Goal: Information Seeking & Learning: Find specific fact

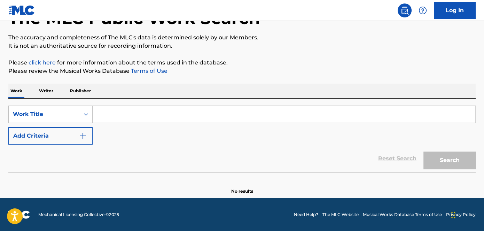
click at [172, 109] on input "Search Form" at bounding box center [284, 114] width 383 height 17
paste input "Fat [PERSON_NAME]"
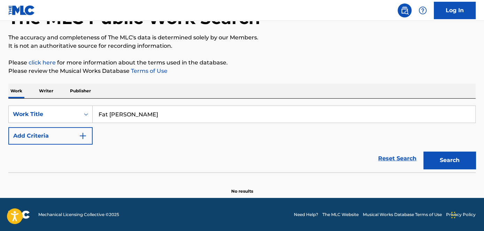
type input "Fat [PERSON_NAME]"
click at [442, 161] on button "Search" at bounding box center [450, 160] width 52 height 17
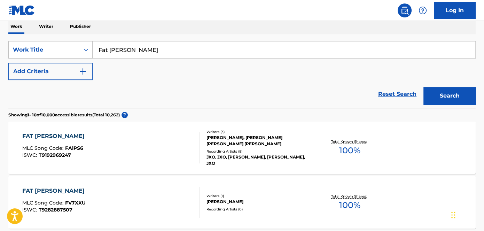
scroll to position [104, 0]
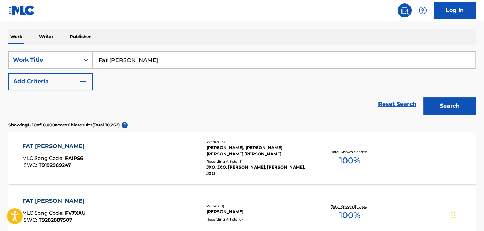
click at [80, 84] on img "Search Form" at bounding box center [83, 81] width 8 height 8
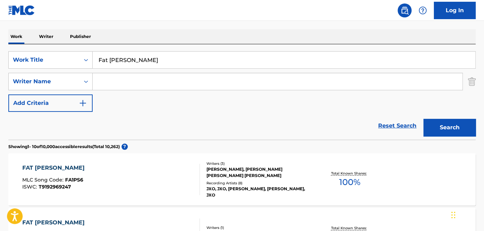
click at [113, 79] on input "Search Form" at bounding box center [278, 81] width 370 height 17
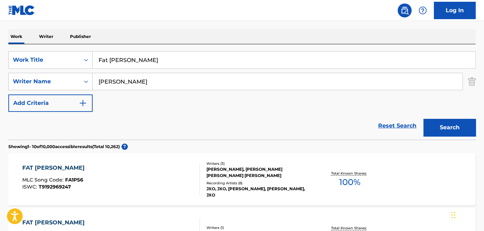
click at [450, 130] on button "Search" at bounding box center [450, 127] width 52 height 17
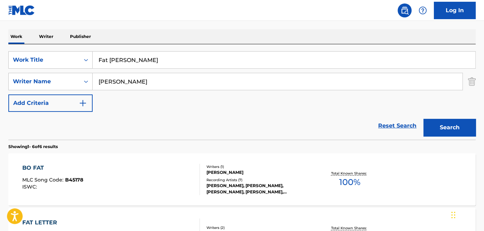
click at [35, 73] on div "SearchWithCriteria137f021c-89b4-4d4e-aa38-bd086ed36c53 Writer Name [PERSON_NAME]" at bounding box center [242, 81] width 468 height 17
type input "[PERSON_NAME]"
click at [424, 119] on button "Search" at bounding box center [450, 127] width 52 height 17
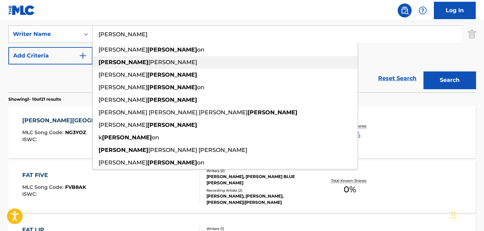
scroll to position [157, 0]
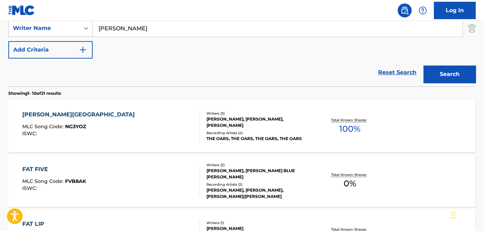
click at [68, 110] on div "[PERSON_NAME][GEOGRAPHIC_DATA]" at bounding box center [80, 114] width 116 height 8
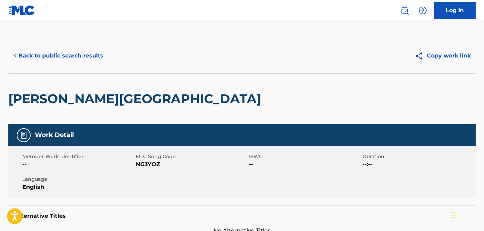
click at [52, 58] on button "< Back to public search results" at bounding box center [58, 55] width 100 height 17
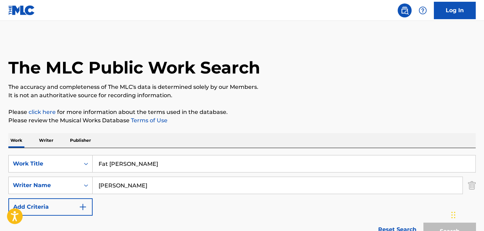
scroll to position [154, 0]
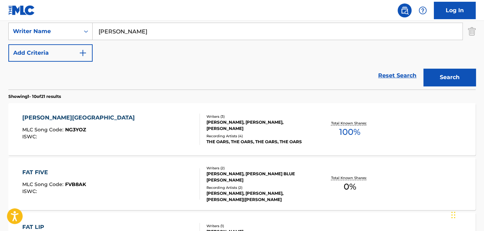
drag, startPoint x: 193, startPoint y: 33, endPoint x: 188, endPoint y: 33, distance: 4.5
click at [193, 32] on input "[PERSON_NAME]" at bounding box center [278, 31] width 370 height 17
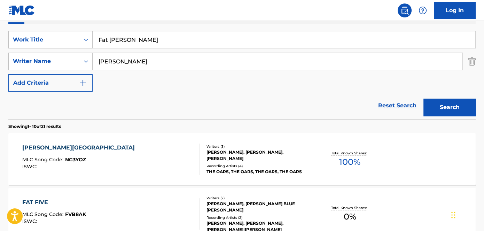
scroll to position [91, 0]
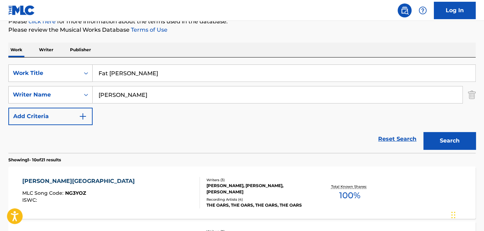
drag, startPoint x: 171, startPoint y: 72, endPoint x: 53, endPoint y: 60, distance: 118.4
click at [53, 60] on div "SearchWithCriteriaf9ab04fb-7377-4a7c-b70e-0806edf564a6 Work Title Fat [PERSON_N…" at bounding box center [242, 104] width 468 height 95
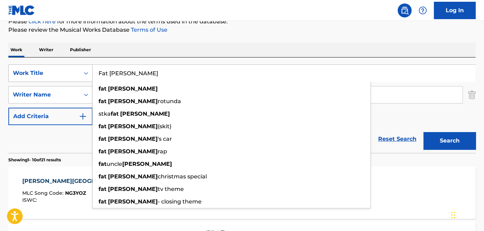
click at [86, 64] on div "SearchWithCriteriaf9ab04fb-7377-4a7c-b70e-0806edf564a6 Work Title Fat [PERSON_N…" at bounding box center [242, 104] width 468 height 95
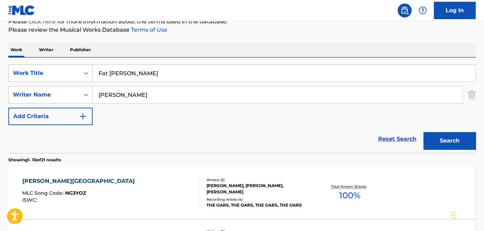
click at [84, 69] on div "Search Form" at bounding box center [86, 73] width 13 height 13
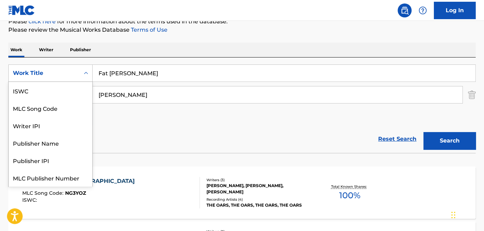
scroll to position [17, 0]
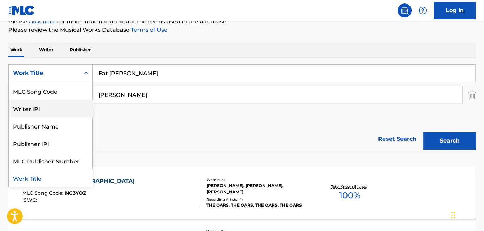
click at [55, 93] on div "MLC Song Code" at bounding box center [51, 90] width 84 height 17
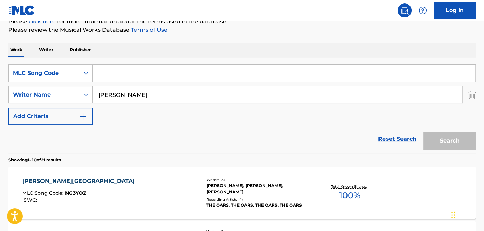
click at [133, 76] on input "Search Form" at bounding box center [284, 73] width 383 height 17
paste input "F19012"
type input "F19012"
drag, startPoint x: 170, startPoint y: 71, endPoint x: 40, endPoint y: 60, distance: 131.1
click at [41, 60] on div "SearchWithCriteria3f422c96-347e-4234-80dc-78087bcb0b28 MLC Song Code F19012 Sea…" at bounding box center [242, 104] width 468 height 95
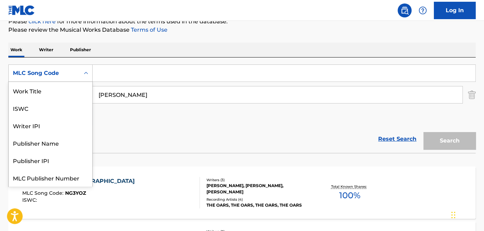
click at [70, 69] on div "MLC Song Code" at bounding box center [44, 73] width 63 height 8
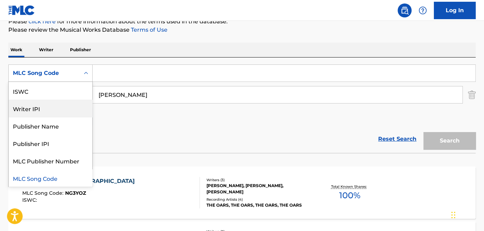
scroll to position [0, 0]
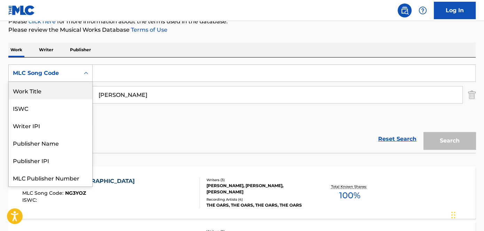
click at [61, 95] on div "Work Title" at bounding box center [51, 90] width 84 height 17
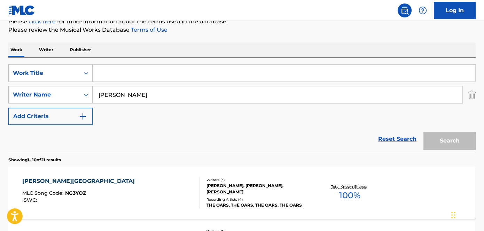
click at [175, 70] on input "Search Form" at bounding box center [284, 73] width 383 height 17
paste input "Teach Me"
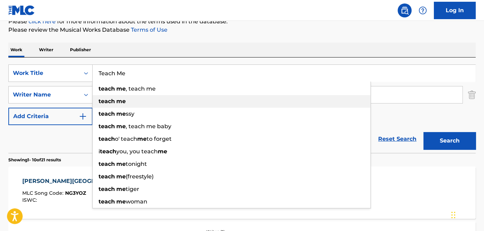
click at [153, 94] on div "teach me , teach me" at bounding box center [232, 89] width 278 height 13
type input "teach me, teach me"
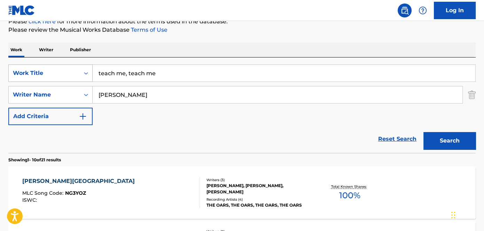
drag, startPoint x: 183, startPoint y: 76, endPoint x: 65, endPoint y: 75, distance: 117.4
click at [71, 76] on div "SearchWithCriteria45f16f3b-ab02-40d2-b8ed-9e8a47539f68 Work Title teach me, tea…" at bounding box center [242, 72] width 468 height 17
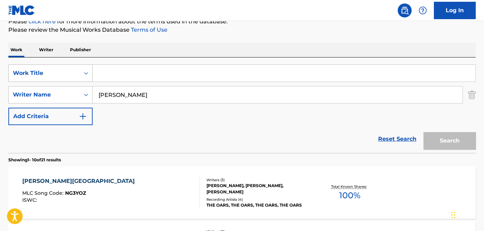
paste input "Teach Me"
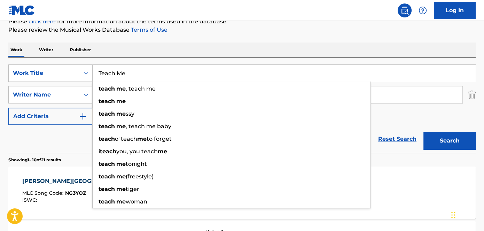
type input "Teach Me"
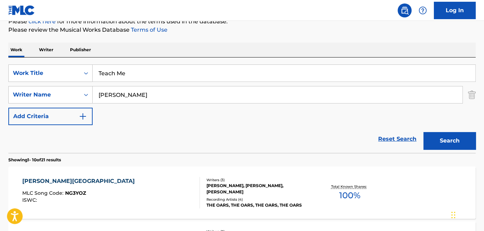
drag, startPoint x: 152, startPoint y: 94, endPoint x: 98, endPoint y: 94, distance: 54.0
click at [53, 97] on div "SearchWithCriteria137f021c-89b4-4d4e-aa38-bd086ed36c53 Writer Name [PERSON_NAME]" at bounding box center [242, 94] width 468 height 17
paste input "[PERSON_NAME]"
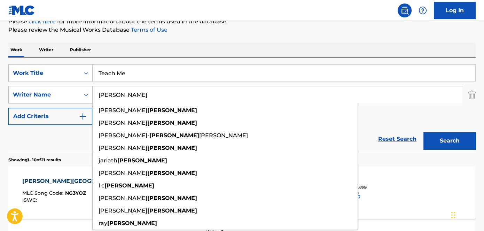
click at [457, 153] on section "Showing 1 - 10 of 21 results" at bounding box center [242, 158] width 468 height 10
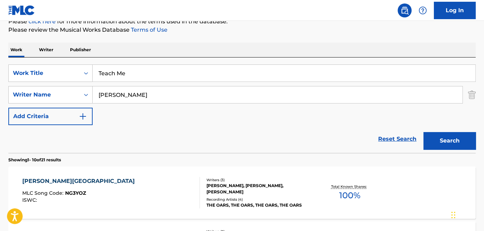
click at [456, 142] on button "Search" at bounding box center [450, 140] width 52 height 17
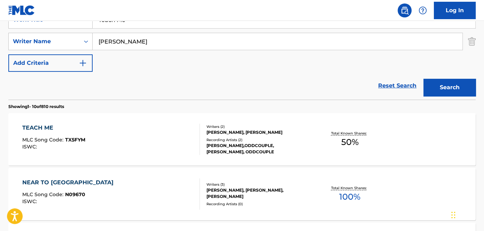
scroll to position [91, 0]
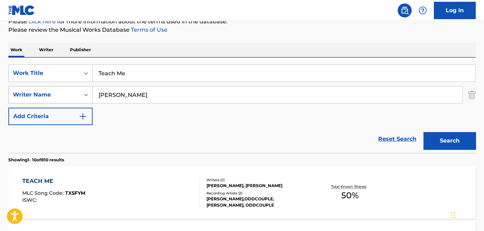
drag, startPoint x: 165, startPoint y: 102, endPoint x: 60, endPoint y: 100, distance: 105.6
click at [45, 102] on div "SearchWithCriteria137f021c-89b4-4d4e-aa38-bd086ed36c53 Writer Name [PERSON_NAME]" at bounding box center [242, 94] width 468 height 17
paste input "[PERSON_NAME]"
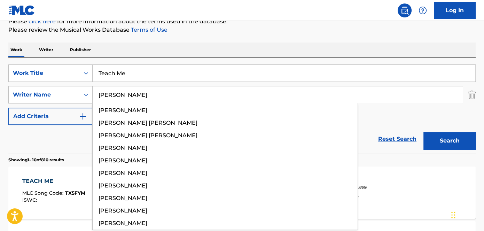
type input "[PERSON_NAME]"
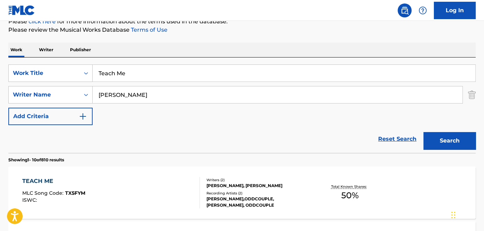
click at [452, 139] on button "Search" at bounding box center [450, 140] width 52 height 17
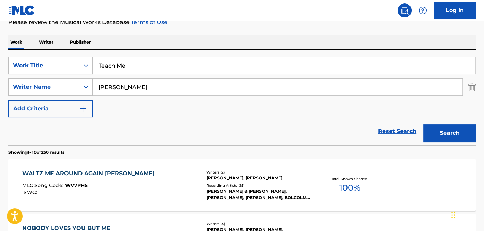
scroll to position [59, 0]
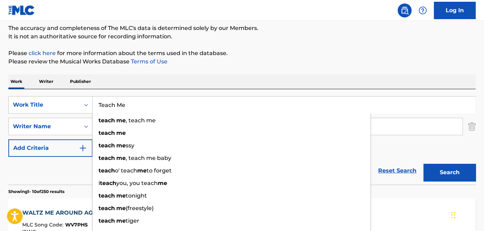
drag, startPoint x: 153, startPoint y: 98, endPoint x: 60, endPoint y: 95, distance: 92.7
click at [60, 95] on div "SearchWithCriteria45f16f3b-ab02-40d2-b8ed-9e8a47539f68 Work Title Teach Me teac…" at bounding box center [242, 136] width 468 height 95
paste input "Gangster Boogie Bump"
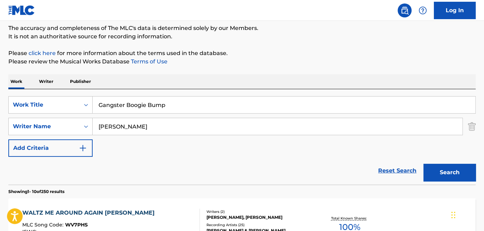
type input "Gangster Boogie Bump"
drag, startPoint x: 440, startPoint y: 129, endPoint x: 28, endPoint y: 128, distance: 412.2
click at [29, 128] on div "SearchWithCriteria137f021c-89b4-4d4e-aa38-bd086ed36c53 Writer Name [PERSON_NAME]" at bounding box center [242, 126] width 468 height 17
paste input "[PERSON_NAME]"
click at [449, 165] on button "Search" at bounding box center [450, 172] width 52 height 17
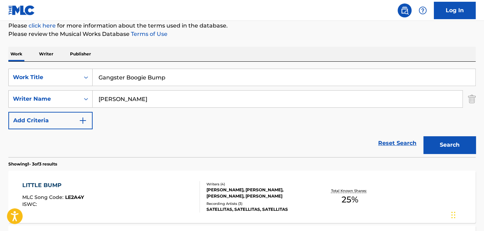
scroll to position [125, 0]
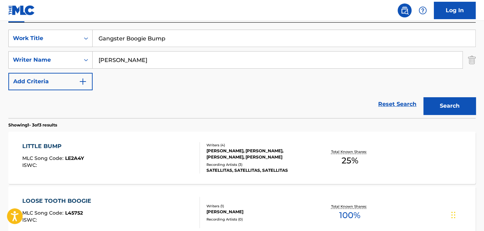
drag, startPoint x: 172, startPoint y: 61, endPoint x: 0, endPoint y: 59, distance: 172.5
click at [1, 60] on div "The MLC Public Work Search The accuracy and completeness of The MLC's data is d…" at bounding box center [242, 119] width 484 height 413
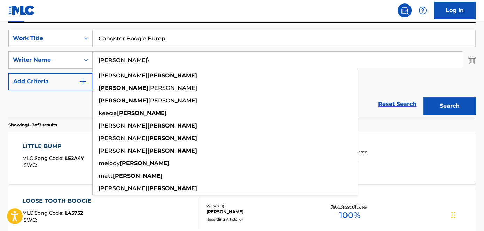
click at [424, 97] on button "Search" at bounding box center [450, 105] width 52 height 17
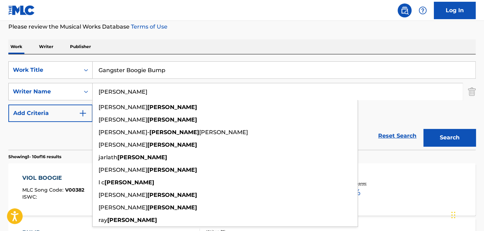
type input "[PERSON_NAME]"
click at [424, 129] on button "Search" at bounding box center [450, 137] width 52 height 17
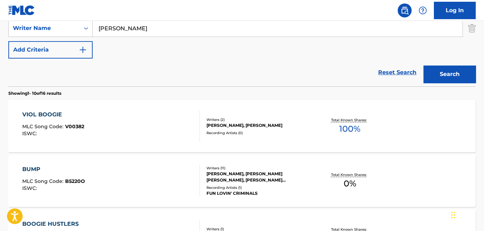
scroll to position [62, 0]
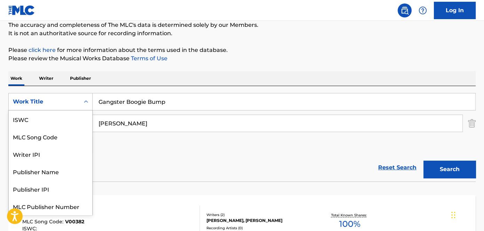
click at [80, 98] on div "Search Form" at bounding box center [86, 101] width 13 height 13
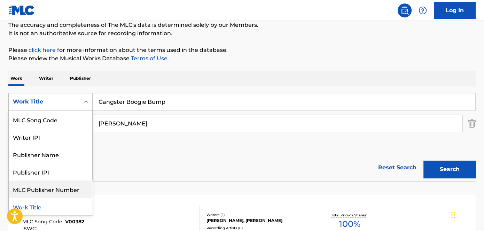
scroll to position [0, 0]
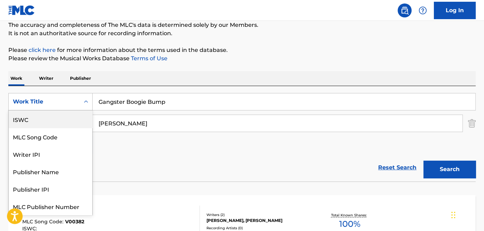
click at [49, 116] on div "ISWC" at bounding box center [51, 118] width 84 height 17
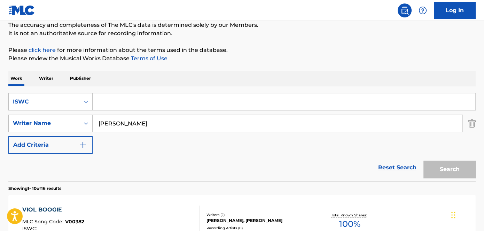
click at [185, 102] on input "Search Form" at bounding box center [284, 101] width 383 height 17
paste input "T9279673482"
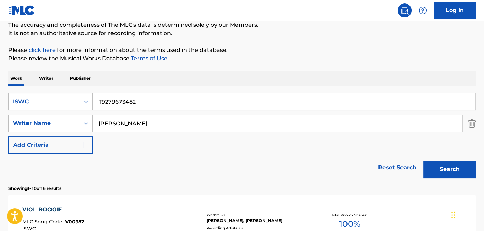
type input "T9279673482"
click at [473, 124] on img "Search Form" at bounding box center [472, 123] width 8 height 17
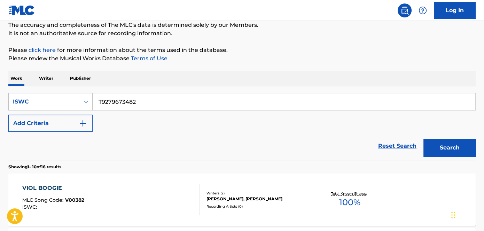
click at [462, 153] on button "Search" at bounding box center [450, 147] width 52 height 17
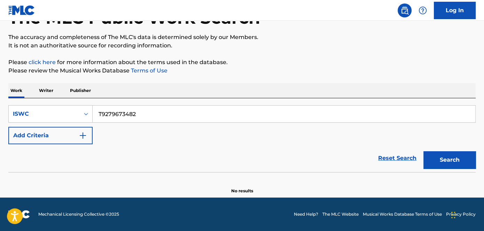
scroll to position [49, 0]
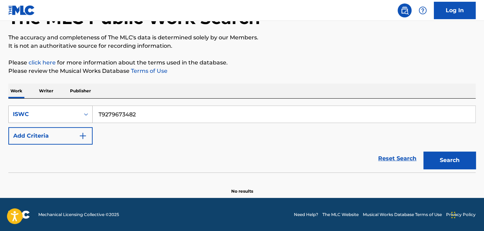
click at [87, 114] on icon "Search Form" at bounding box center [86, 114] width 4 height 2
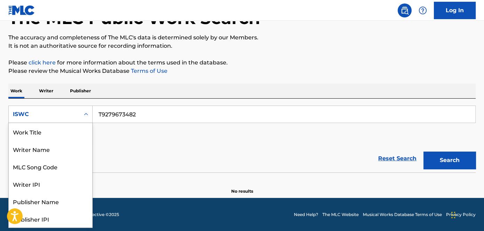
scroll to position [34, 0]
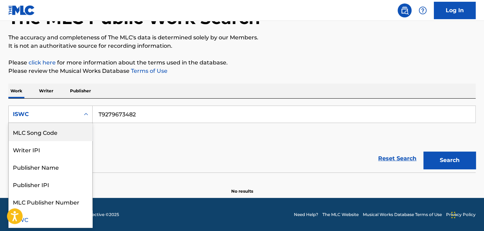
click at [66, 128] on div "MLC Song Code" at bounding box center [51, 131] width 84 height 17
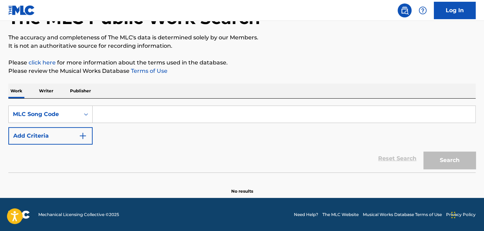
drag, startPoint x: 148, startPoint y: 117, endPoint x: 173, endPoint y: 119, distance: 24.5
click at [148, 117] on input "Search Form" at bounding box center [284, 114] width 383 height 17
paste input "F19012"
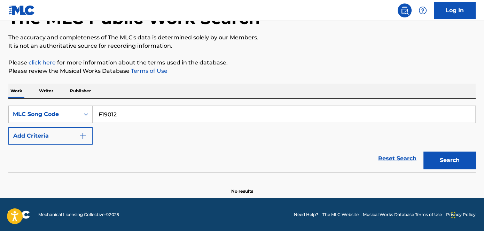
type input "F19012"
click at [471, 162] on button "Search" at bounding box center [450, 160] width 52 height 17
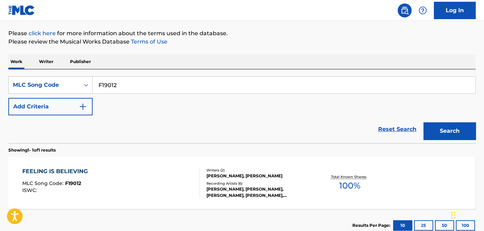
scroll to position [126, 0]
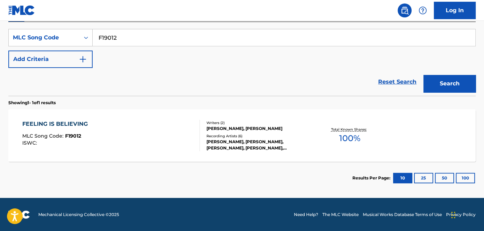
click at [127, 126] on div "FEELING IS BELIEVING MLC Song Code : F19012 ISWC :" at bounding box center [111, 135] width 178 height 31
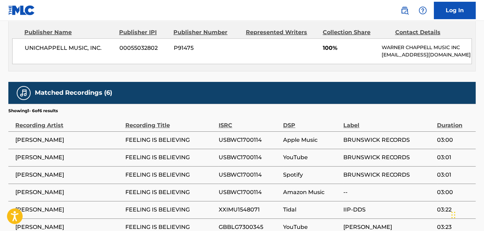
scroll to position [392, 0]
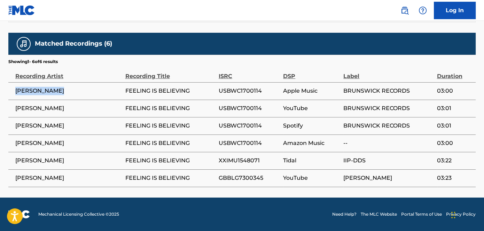
drag, startPoint x: 56, startPoint y: 90, endPoint x: 14, endPoint y: 90, distance: 41.8
click at [14, 90] on td "[PERSON_NAME]" at bounding box center [66, 90] width 117 height 17
copy span "[PERSON_NAME]"
drag, startPoint x: 16, startPoint y: 159, endPoint x: 71, endPoint y: 160, distance: 54.7
click at [71, 160] on td "[PERSON_NAME]" at bounding box center [66, 160] width 117 height 17
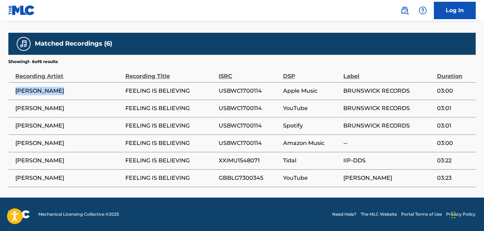
copy span "[PERSON_NAME]"
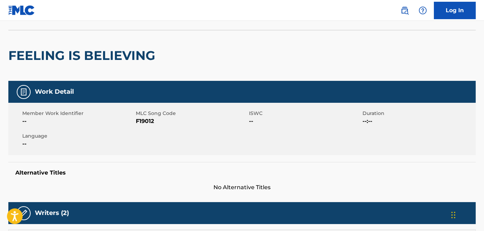
click at [75, 53] on h2 "FEELING IS BELIEVING" at bounding box center [83, 56] width 151 height 16
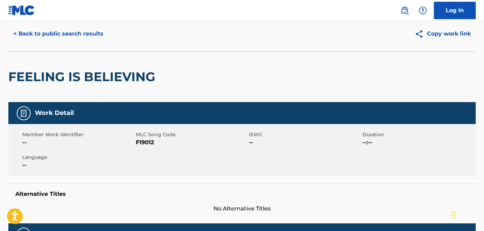
scroll to position [0, 0]
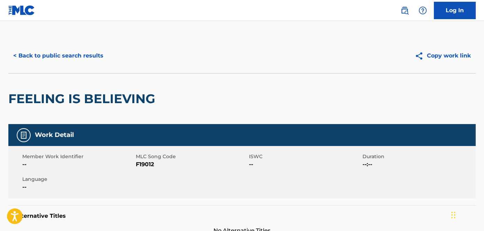
click at [71, 50] on button "< Back to public search results" at bounding box center [58, 55] width 100 height 17
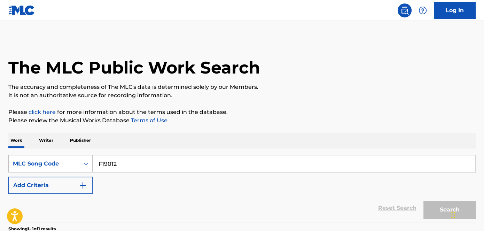
scroll to position [108, 0]
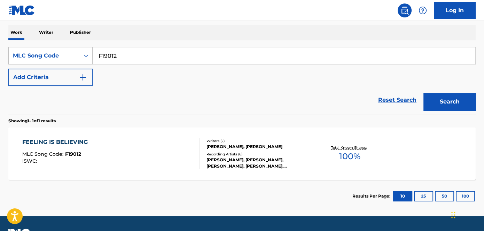
drag, startPoint x: 177, startPoint y: 47, endPoint x: 36, endPoint y: 38, distance: 142.1
click at [36, 38] on div "Work Writer Publisher SearchWithCriteria6d29cb67-b8e8-4bb4-b789-9bd32ad93006 ML…" at bounding box center [242, 118] width 468 height 187
paste input "S92144"
type input "S92144"
click at [449, 101] on button "Search" at bounding box center [450, 101] width 52 height 17
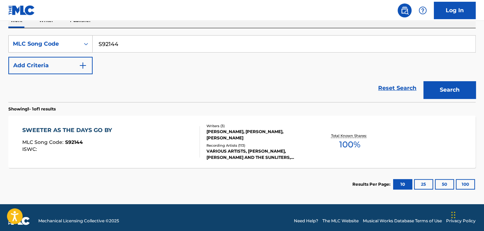
scroll to position [126, 0]
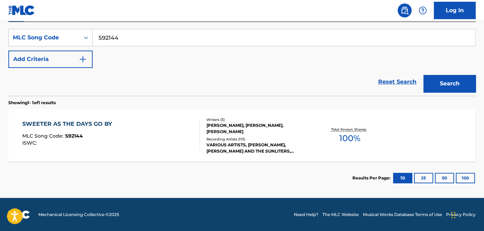
click at [182, 129] on div "SWEETER AS THE DAYS GO BY MLC Song Code : S92144 ISWC :" at bounding box center [111, 135] width 178 height 31
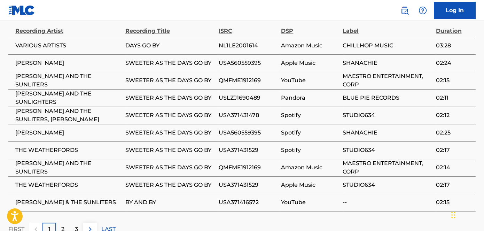
scroll to position [443, 0]
copy span "[PERSON_NAME]"
drag, startPoint x: 15, startPoint y: 66, endPoint x: 75, endPoint y: 67, distance: 60.3
click at [75, 67] on td "[PERSON_NAME]" at bounding box center [66, 62] width 117 height 17
drag, startPoint x: 15, startPoint y: 78, endPoint x: 51, endPoint y: 86, distance: 37.0
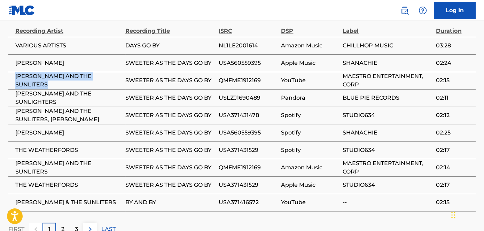
click at [51, 86] on td "[PERSON_NAME] AND THE SUNLITERS" at bounding box center [66, 80] width 117 height 17
copy span "[PERSON_NAME] AND THE SUNLITERS"
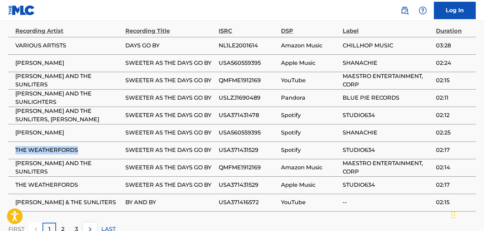
drag, startPoint x: 12, startPoint y: 153, endPoint x: 82, endPoint y: 154, distance: 69.7
click at [81, 153] on td "THE WEATHERFORDS" at bounding box center [66, 149] width 117 height 17
copy span "THE WEATHERFORDS"
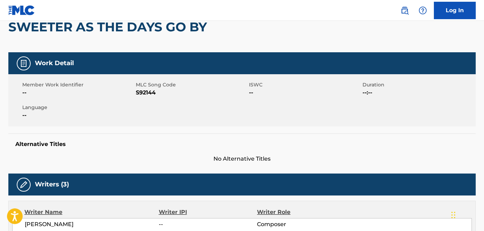
scroll to position [0, 0]
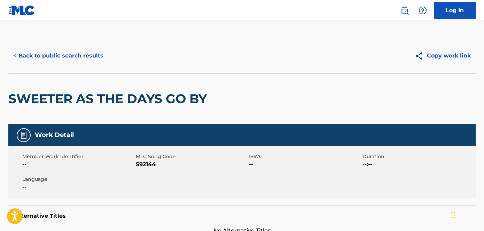
click at [76, 57] on button "< Back to public search results" at bounding box center [58, 55] width 100 height 17
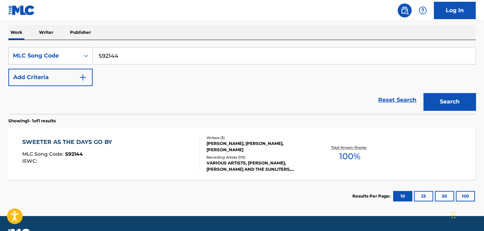
drag, startPoint x: 178, startPoint y: 48, endPoint x: 66, endPoint y: 46, distance: 112.6
click at [73, 47] on div "SearchWithCriteria6d29cb67-b8e8-4bb4-b789-9bd32ad93006 MLC Song Code S92144" at bounding box center [242, 55] width 468 height 17
paste input "W66855"
type input "W66855"
click at [424, 93] on button "Search" at bounding box center [450, 101] width 52 height 17
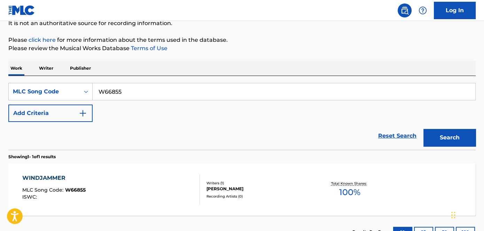
scroll to position [108, 0]
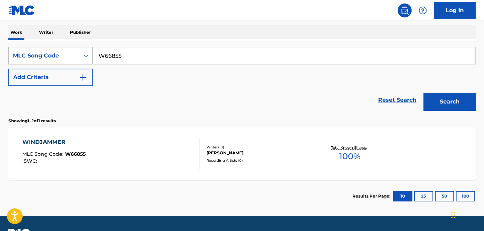
click at [180, 138] on div "WINDJAMMER MLC Song Code : W66855 ISWC :" at bounding box center [111, 153] width 178 height 31
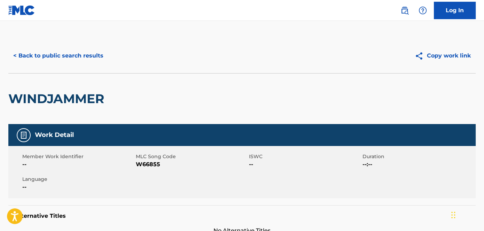
click at [96, 56] on button "< Back to public search results" at bounding box center [58, 55] width 100 height 17
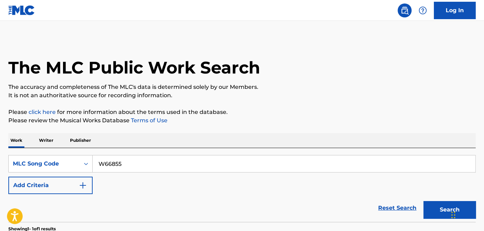
scroll to position [108, 0]
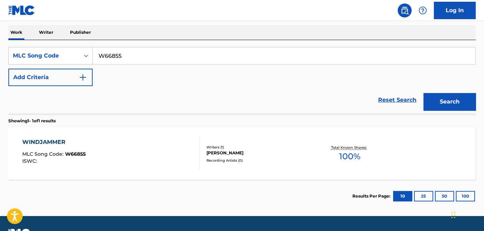
drag, startPoint x: 145, startPoint y: 47, endPoint x: 39, endPoint y: 25, distance: 108.4
click at [37, 25] on div "Work Writer Publisher SearchWithCriteria6d29cb67-b8e8-4bb4-b789-9bd32ad93006 ML…" at bounding box center [242, 118] width 468 height 187
paste input "Y78240"
type input "Y78240"
click at [434, 101] on button "Search" at bounding box center [450, 101] width 52 height 17
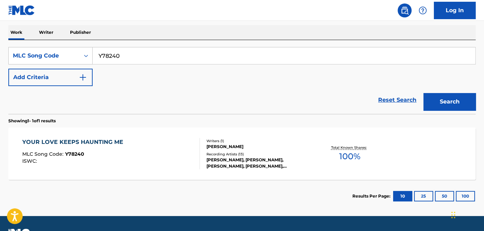
click at [214, 157] on div "[PERSON_NAME], [PERSON_NAME], [PERSON_NAME], [PERSON_NAME], [PERSON_NAME]" at bounding box center [259, 163] width 105 height 13
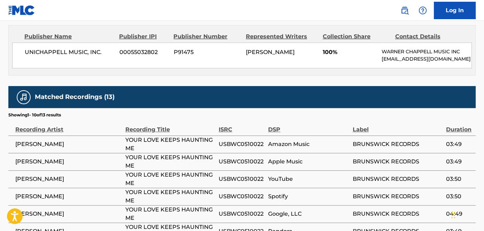
scroll to position [380, 0]
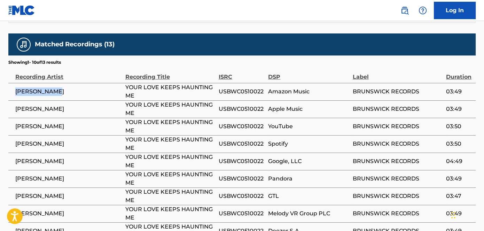
copy span "[PERSON_NAME]"
drag, startPoint x: 61, startPoint y: 99, endPoint x: 16, endPoint y: 98, distance: 45.7
click at [12, 96] on td "[PERSON_NAME]" at bounding box center [66, 91] width 117 height 17
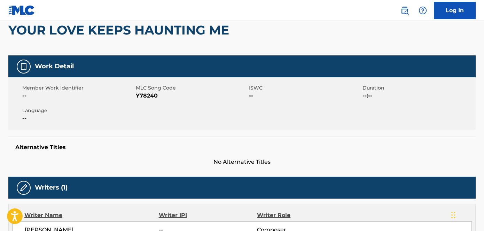
scroll to position [31, 0]
